Goal: Task Accomplishment & Management: Use online tool/utility

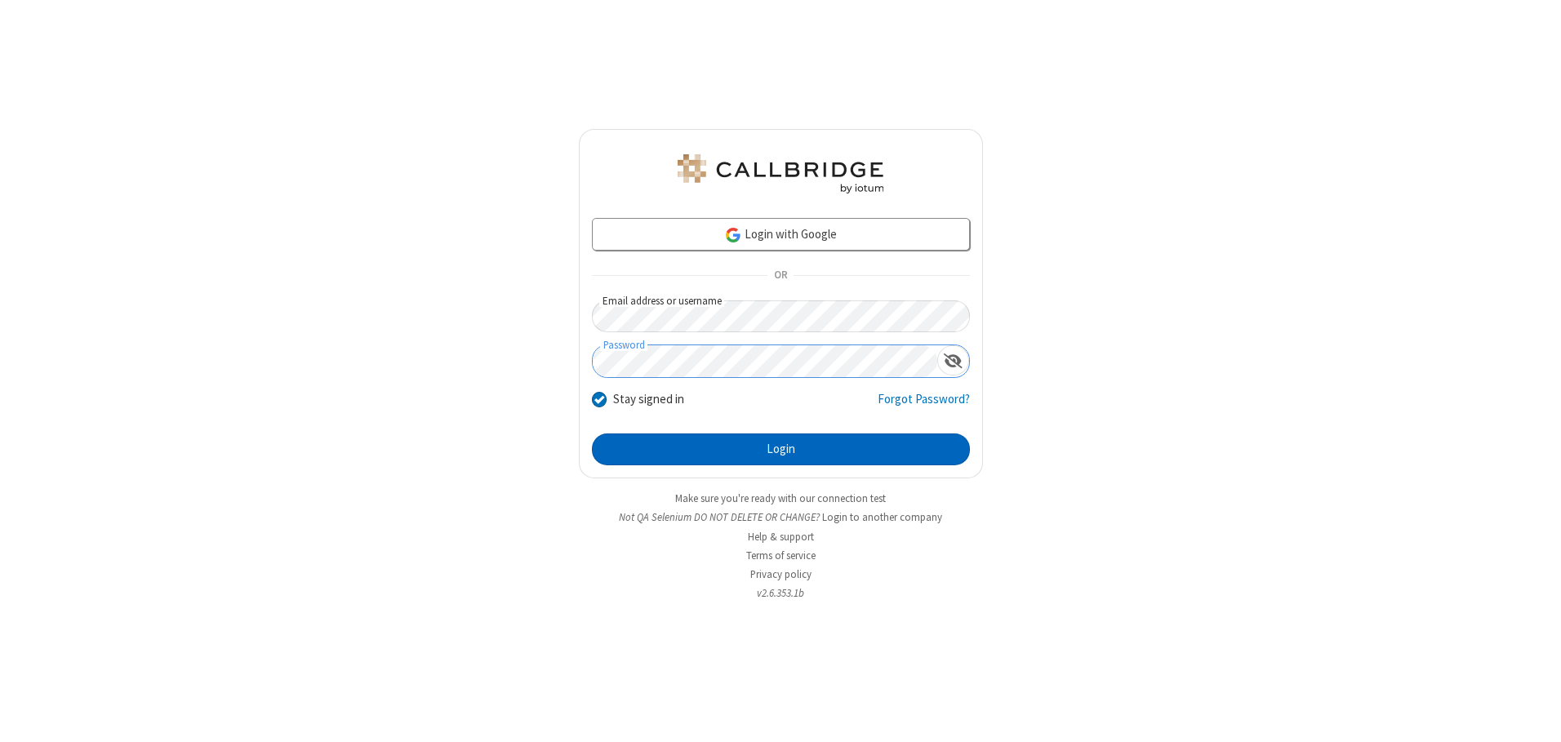
click at [780, 449] on button "Login" at bounding box center [781, 449] width 378 height 33
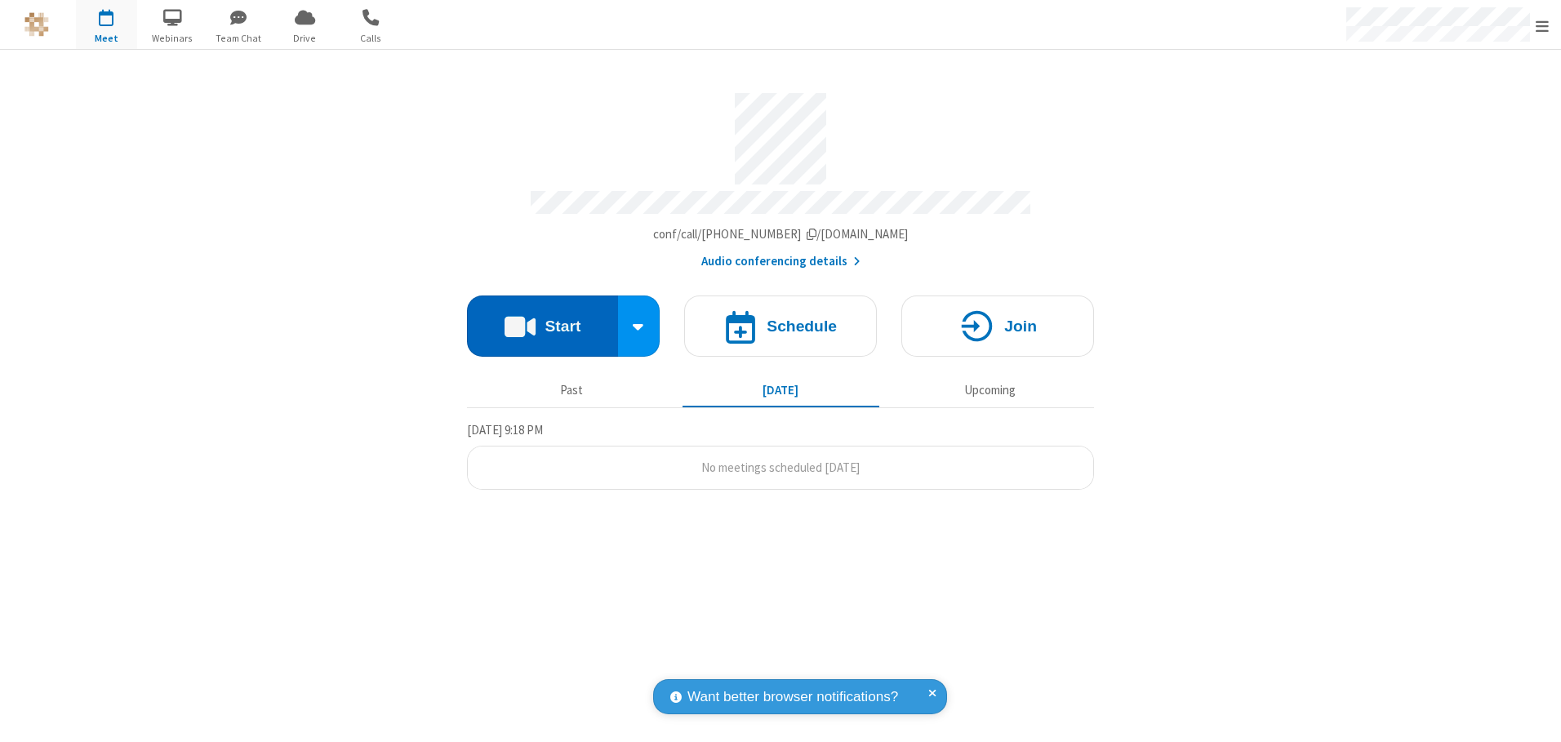
click at [542, 320] on button "Start" at bounding box center [542, 325] width 151 height 61
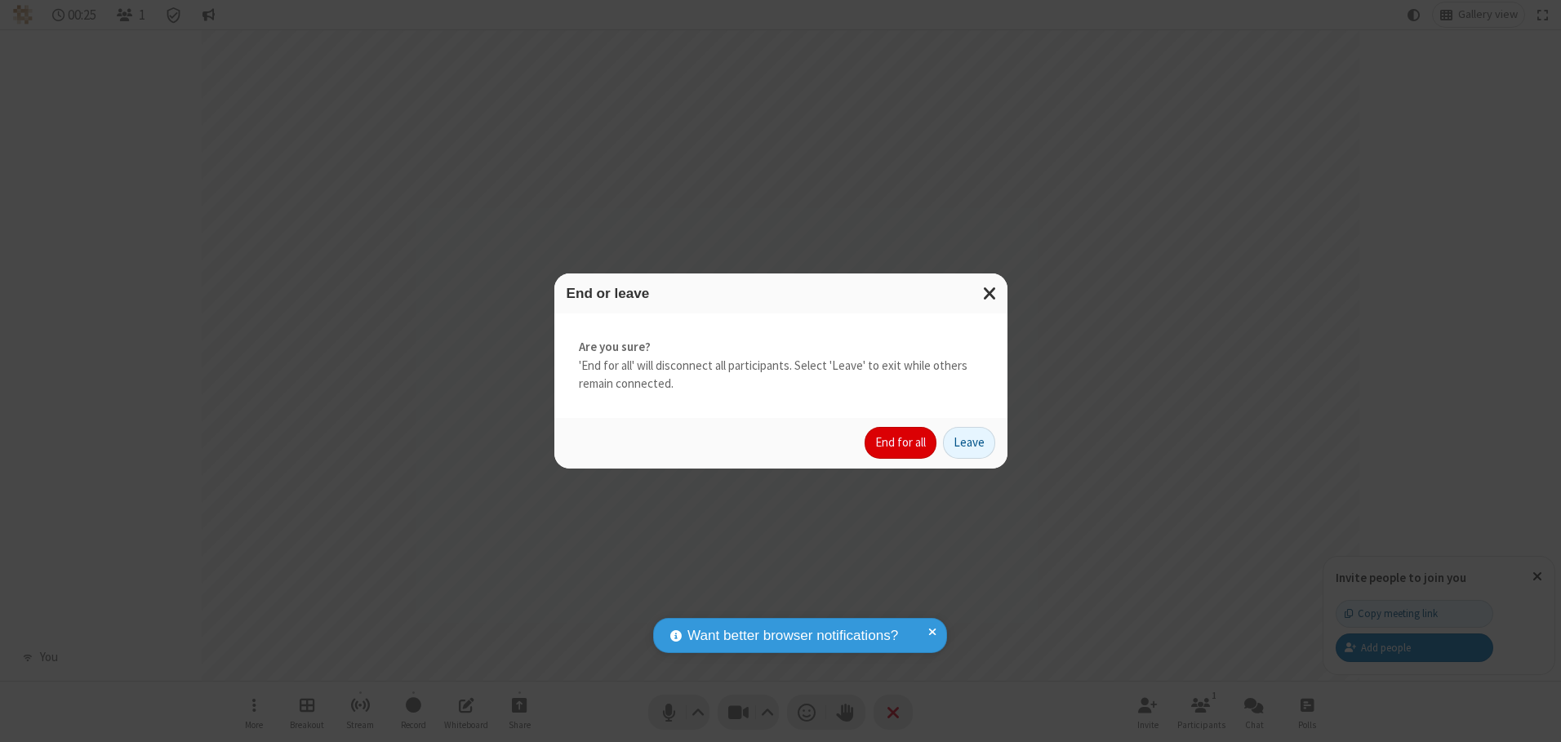
click at [901, 442] on button "End for all" at bounding box center [900, 443] width 72 height 33
